Goal: Check status: Check status

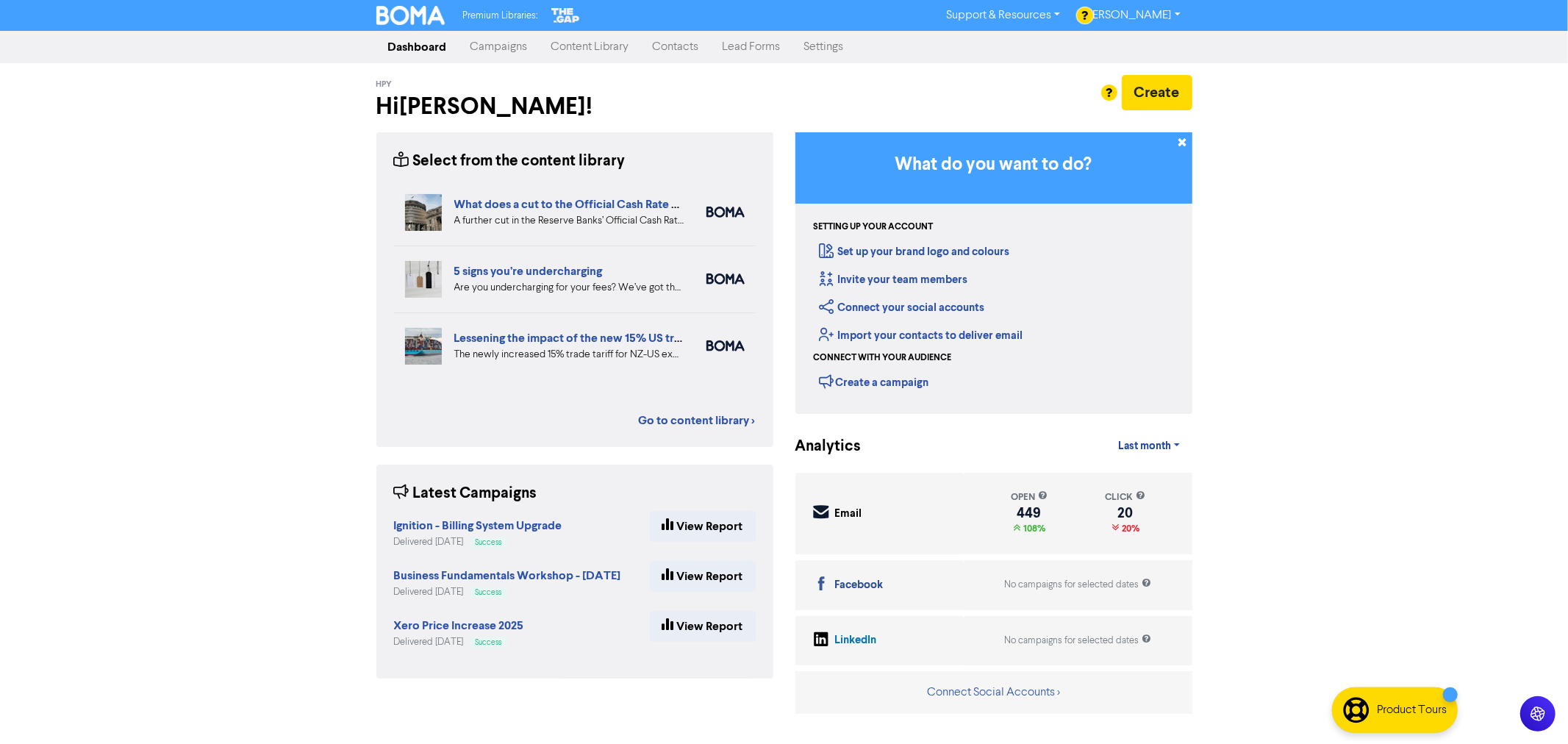
click at [511, 46] on link "Campaigns" at bounding box center [500, 47] width 81 height 30
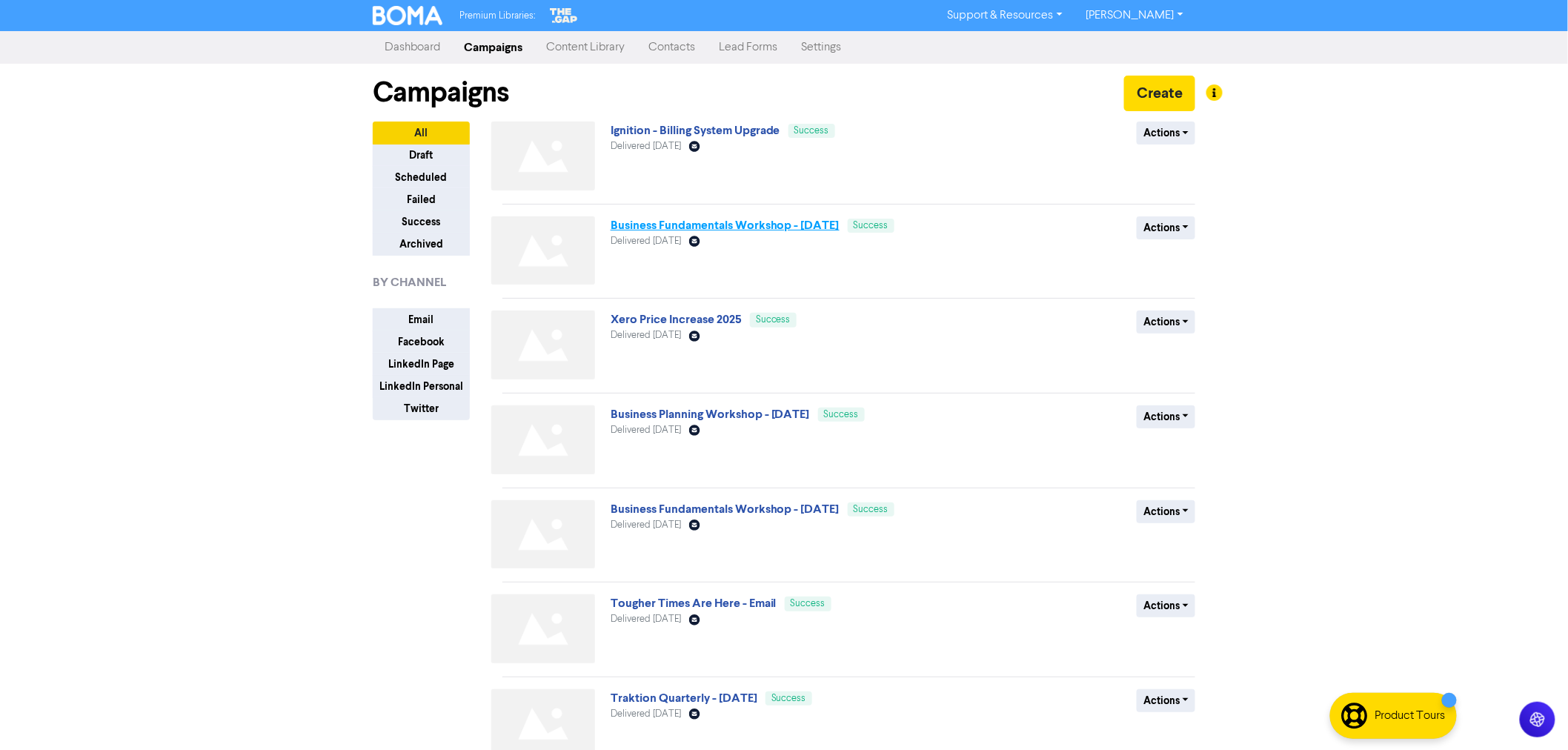
click at [684, 229] on link "Business Fundamentals Workshop - [DATE]" at bounding box center [725, 224] width 229 height 15
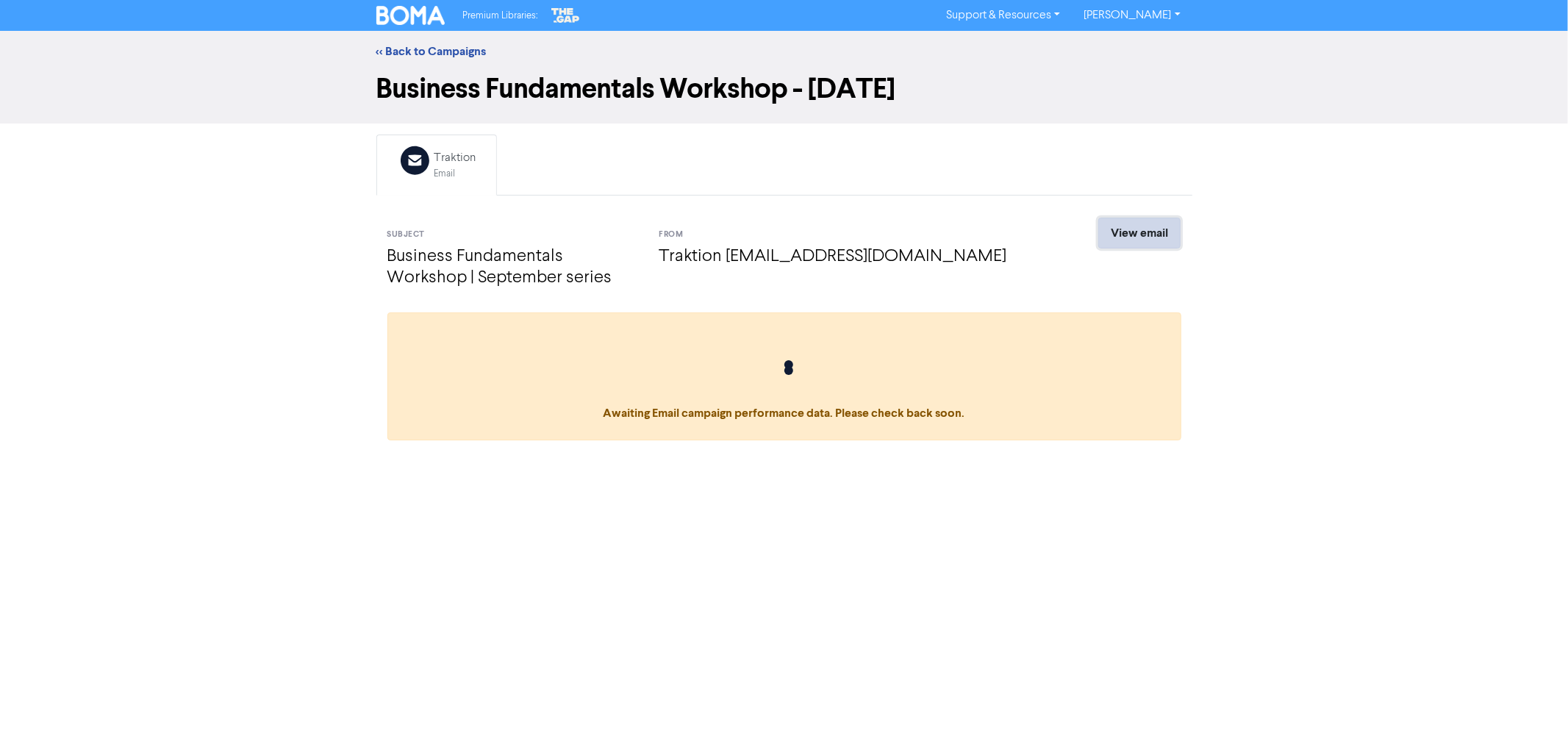
click at [1149, 238] on link "View email" at bounding box center [1139, 232] width 82 height 31
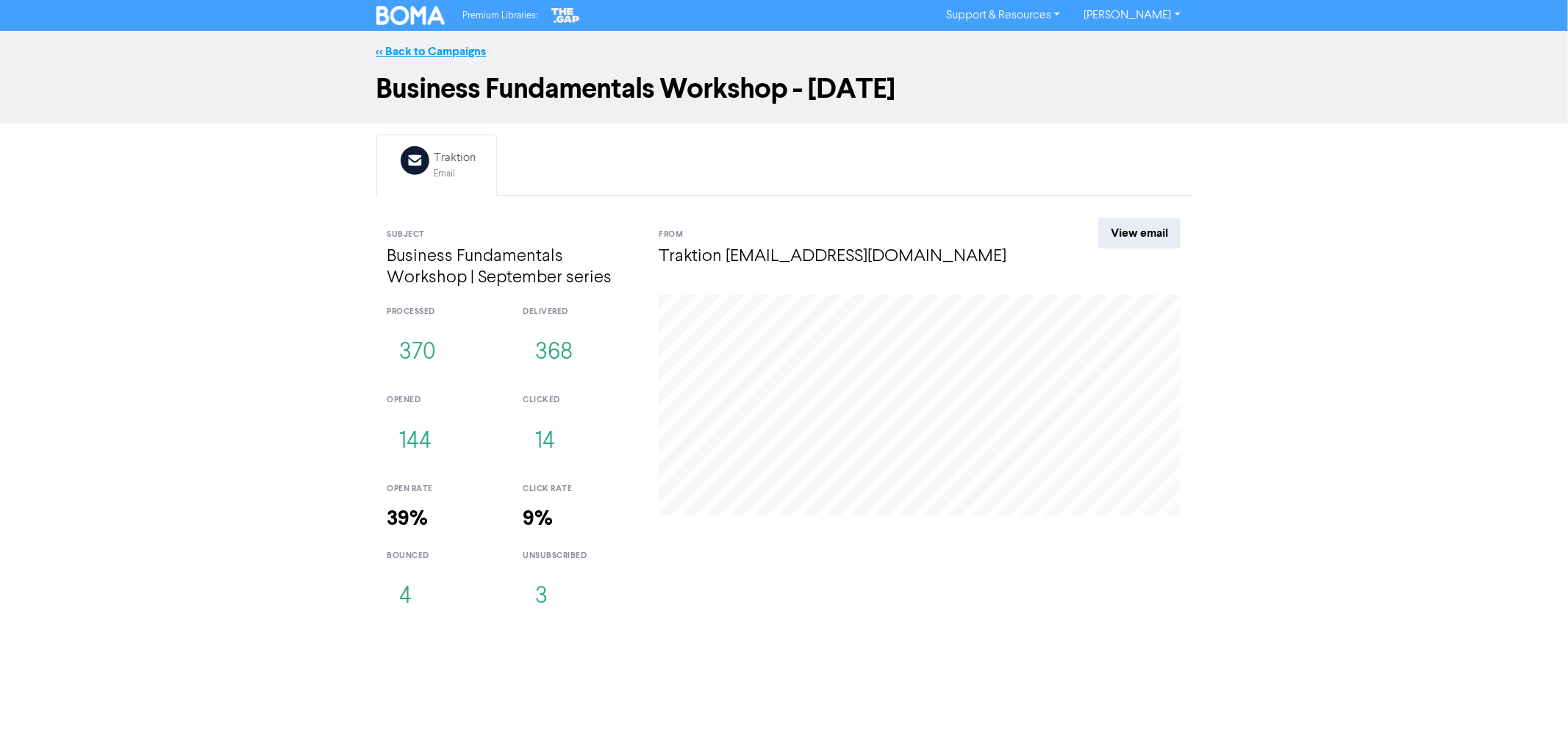
click at [423, 45] on link "<< Back to Campaigns" at bounding box center [430, 51] width 110 height 15
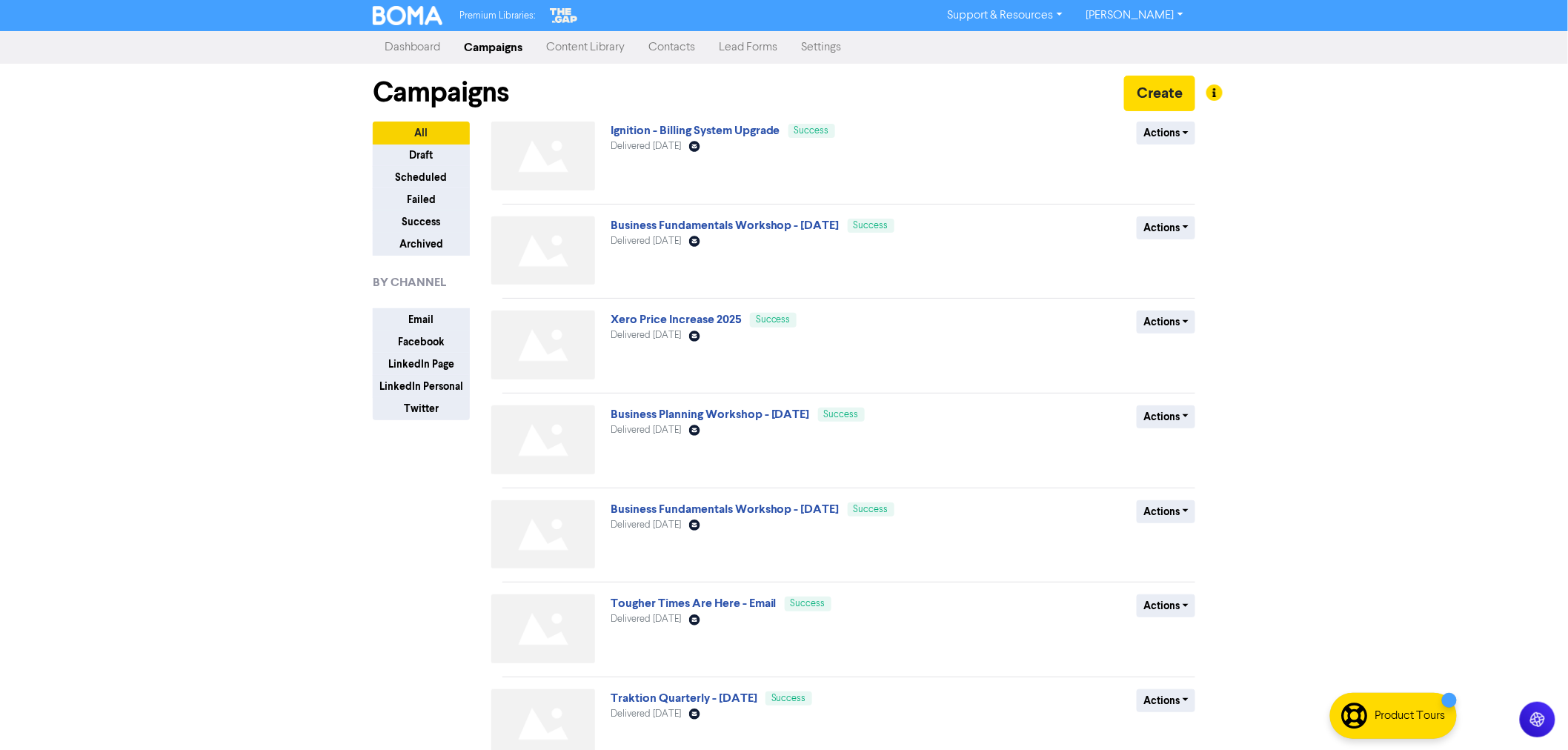
scroll to position [82, 0]
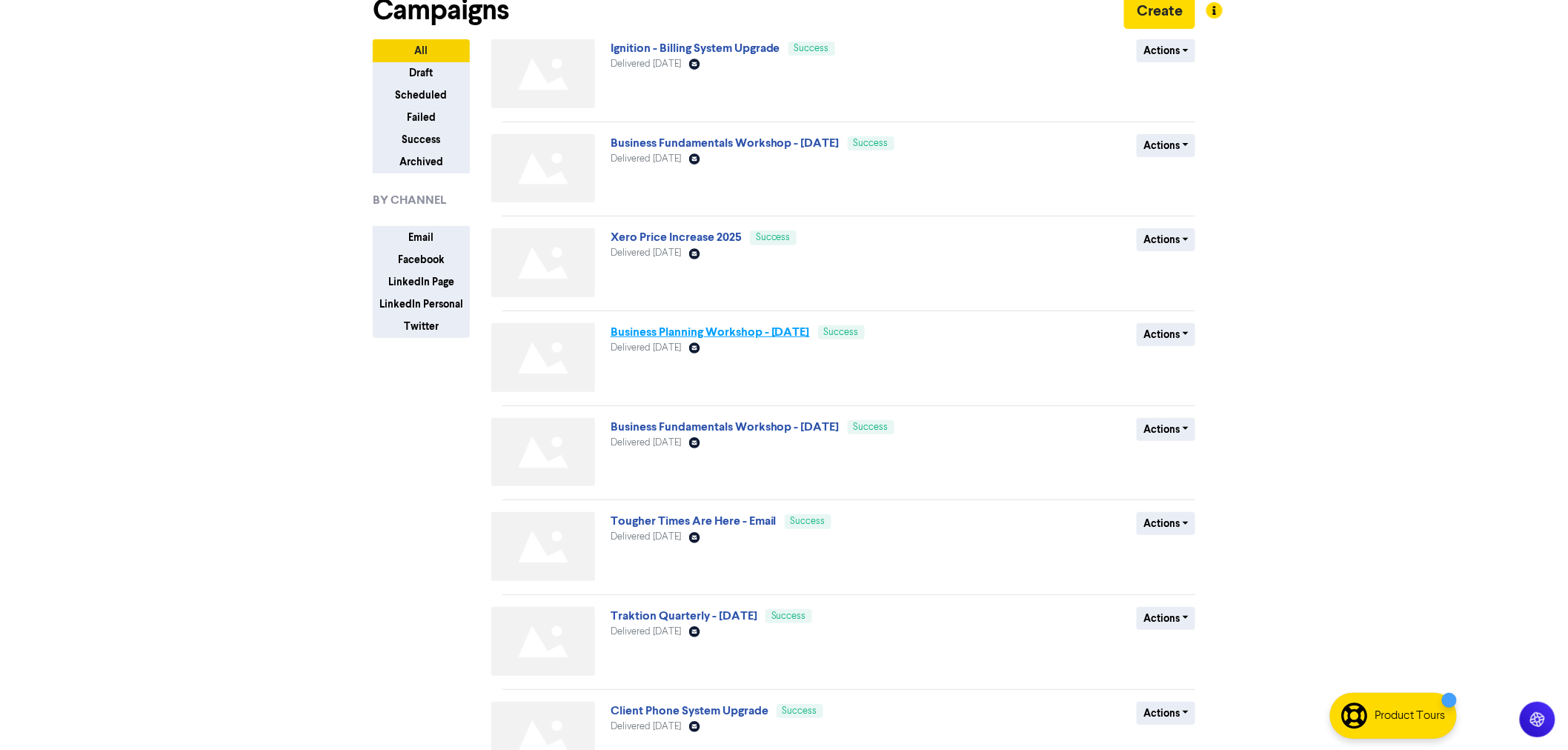
click at [690, 327] on link "Business Planning Workshop - [DATE]" at bounding box center [710, 331] width 199 height 15
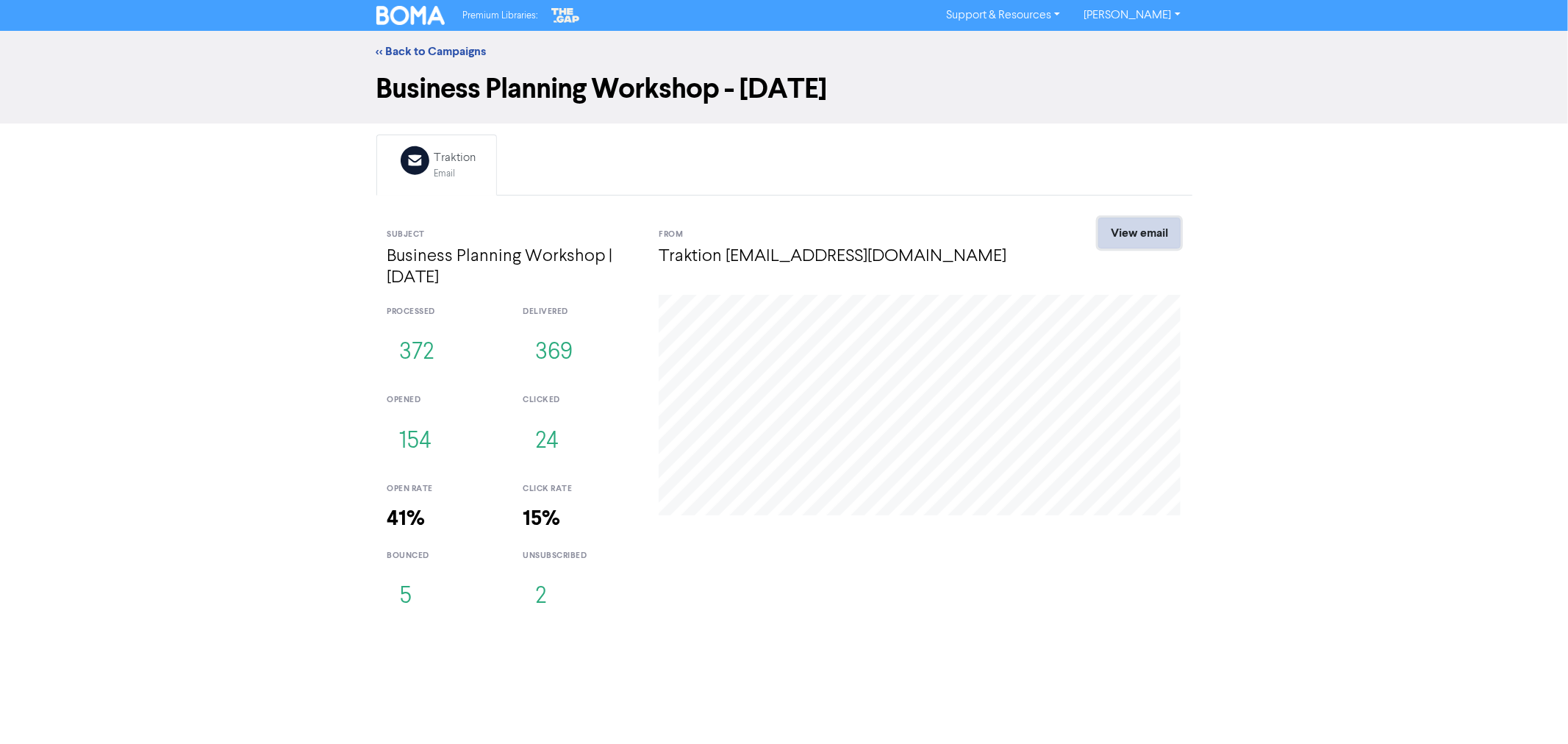
click at [1143, 226] on link "View email" at bounding box center [1139, 232] width 82 height 31
